Goal: Task Accomplishment & Management: Manage account settings

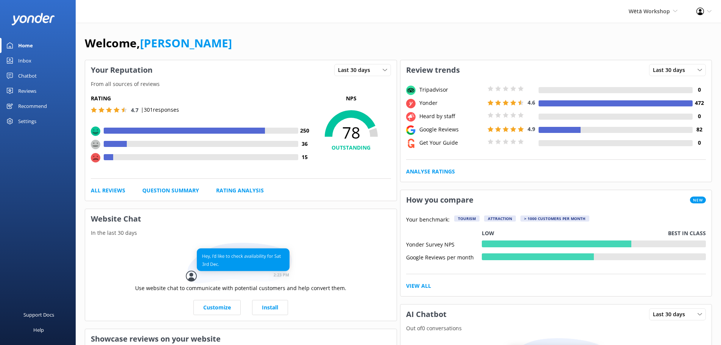
click at [706, 17] on div "Profile Settings Logout" at bounding box center [704, 11] width 34 height 23
click at [692, 33] on link "Profile Settings" at bounding box center [684, 32] width 76 height 19
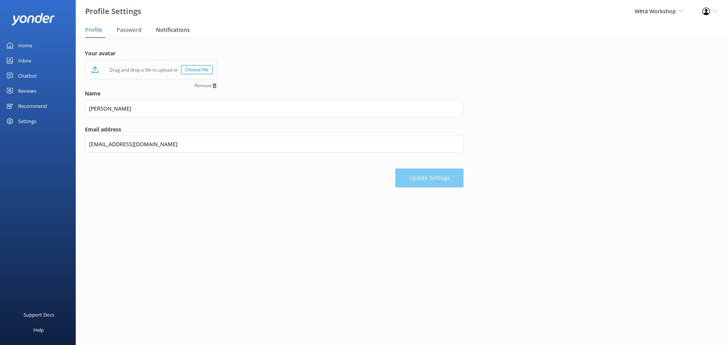
click at [169, 32] on span "Notifications" at bounding box center [173, 30] width 34 height 8
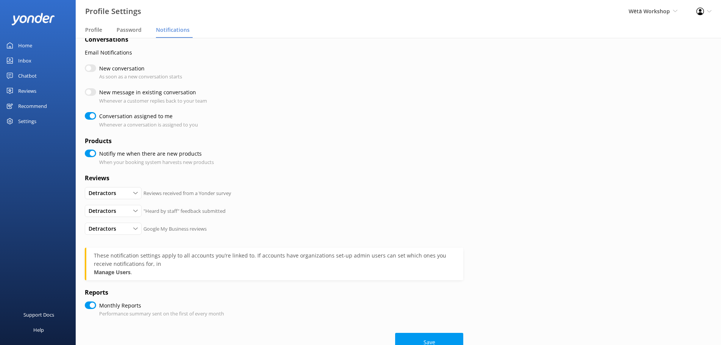
scroll to position [16, 0]
drag, startPoint x: 700, startPoint y: 4, endPoint x: 706, endPoint y: 11, distance: 9.1
click at [700, 4] on div "Profile Settings Logout" at bounding box center [704, 11] width 34 height 23
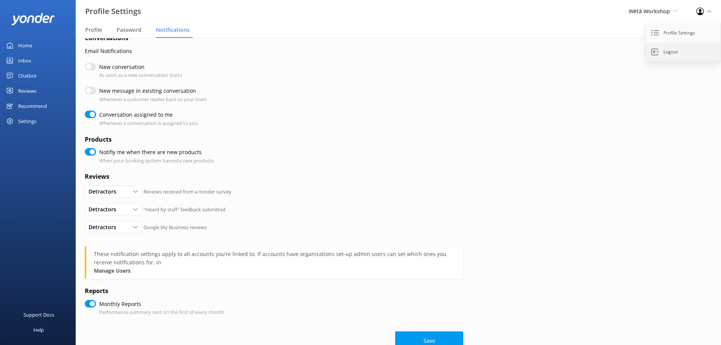
click at [683, 55] on link "Logout" at bounding box center [684, 51] width 76 height 19
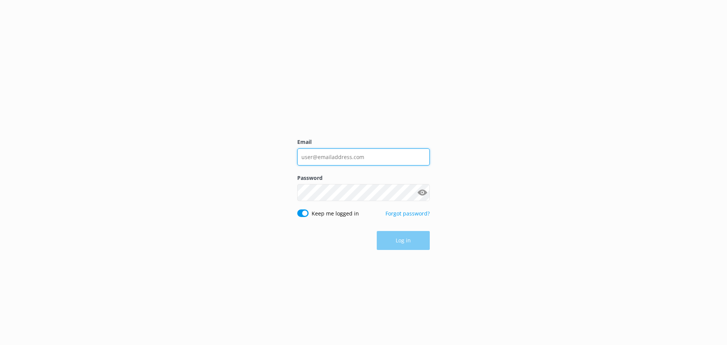
type input "[EMAIL_ADDRESS][DOMAIN_NAME]"
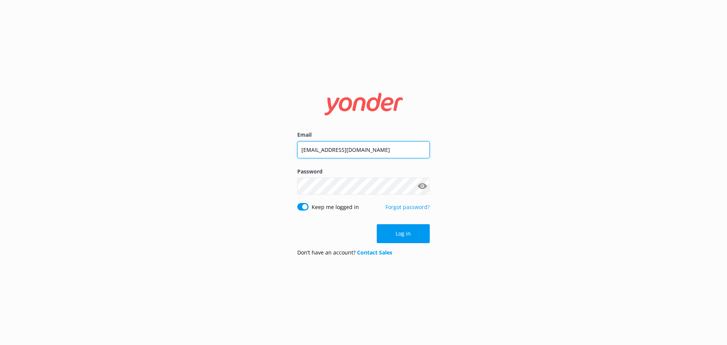
click at [355, 157] on input "[EMAIL_ADDRESS][DOMAIN_NAME]" at bounding box center [363, 149] width 132 height 17
click at [403, 148] on input "[EMAIL_ADDRESS][DOMAIN_NAME]" at bounding box center [363, 149] width 132 height 17
drag, startPoint x: 404, startPoint y: 148, endPoint x: 178, endPoint y: 146, distance: 225.6
click at [178, 146] on div "Email [EMAIL_ADDRESS][DOMAIN_NAME] Password Show password Keep me logged in For…" at bounding box center [363, 172] width 727 height 345
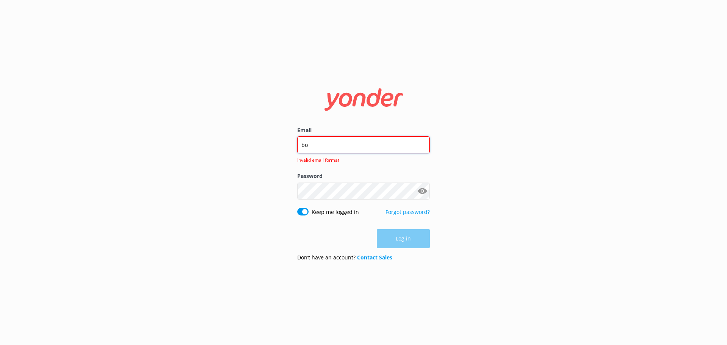
type input "[EMAIL_ADDRESS][DOMAIN_NAME]"
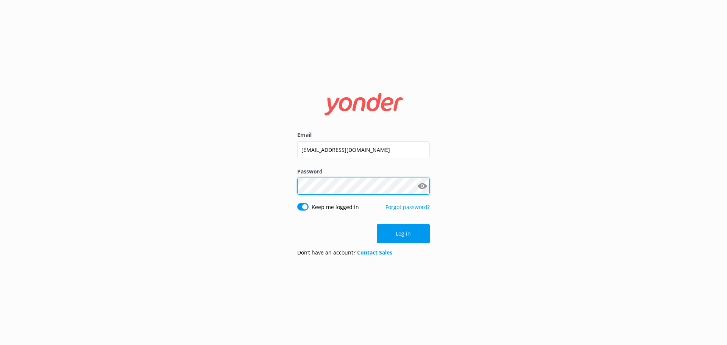
click at [285, 197] on div "Email [EMAIL_ADDRESS][DOMAIN_NAME] Password Show password Keep me logged in For…" at bounding box center [363, 172] width 727 height 345
click at [299, 206] on input "Keep me logged in" at bounding box center [302, 207] width 11 height 8
checkbox input "false"
click at [524, 165] on div "Email [EMAIL_ADDRESS][DOMAIN_NAME] Password Show password Keep me logged in For…" at bounding box center [363, 172] width 727 height 345
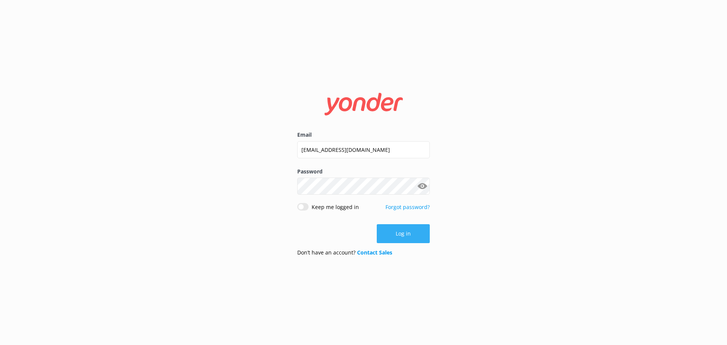
click at [407, 239] on button "Log in" at bounding box center [403, 233] width 53 height 19
